Goal: Use online tool/utility

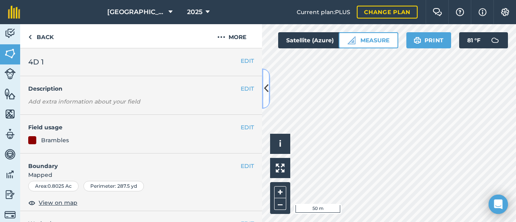
click at [266, 95] on button at bounding box center [266, 89] width 8 height 40
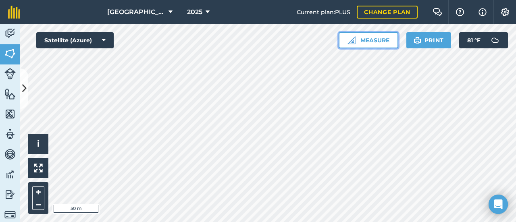
click at [352, 37] on img at bounding box center [352, 40] width 8 height 8
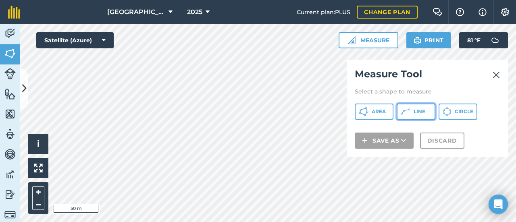
click at [411, 106] on button "Line" at bounding box center [416, 112] width 39 height 16
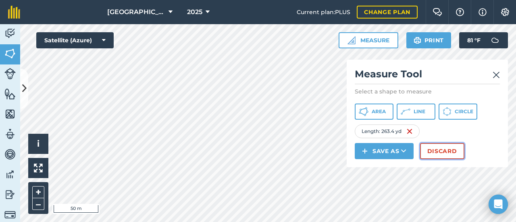
click at [445, 145] on button "Discard" at bounding box center [442, 151] width 44 height 16
